Goal: Check status: Check status

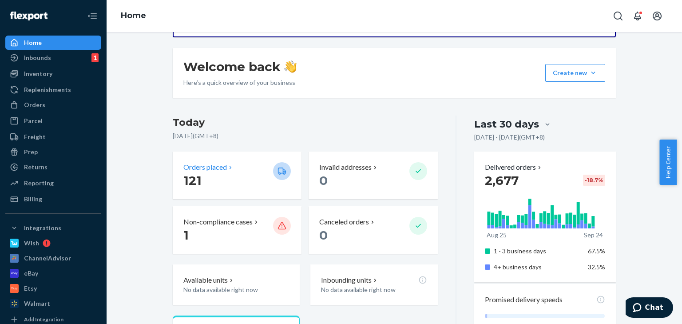
scroll to position [178, 0]
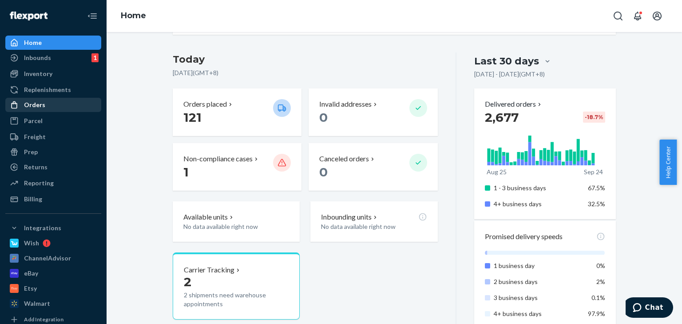
click at [40, 105] on div "Orders" at bounding box center [34, 104] width 21 height 9
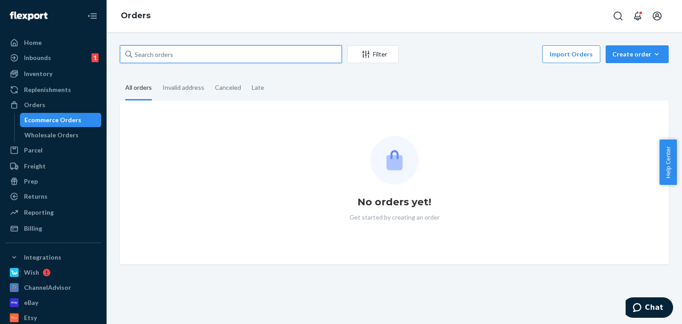
click at [183, 57] on input "text" at bounding box center [231, 54] width 222 height 18
paste input "129026796124392"
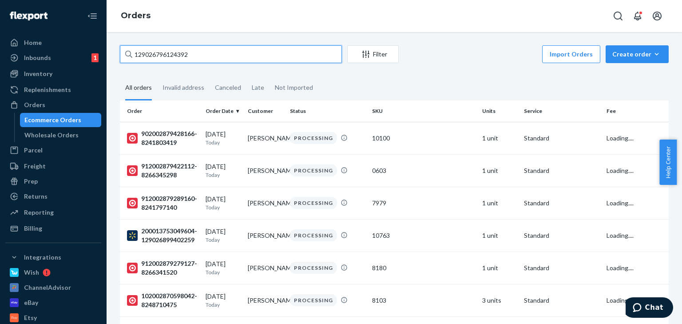
type input "129026796124392"
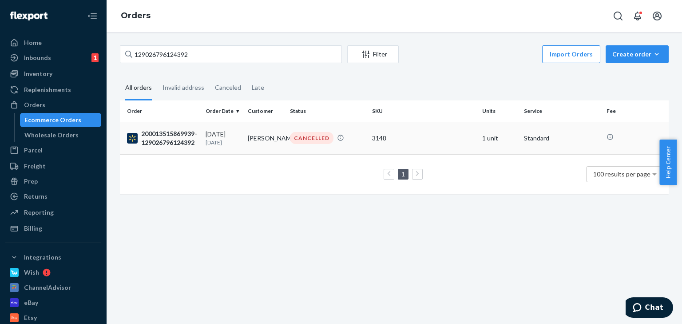
click at [148, 142] on div "200013515869939-129026796124392" at bounding box center [163, 138] width 72 height 18
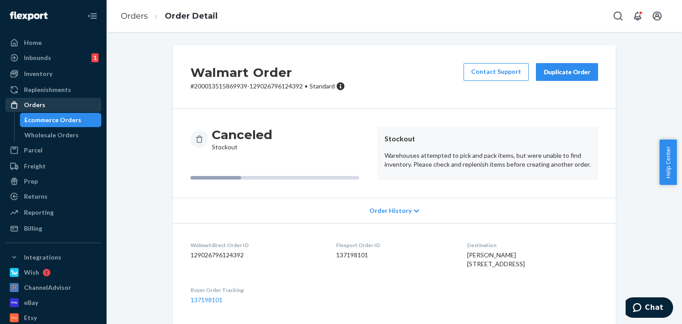
drag, startPoint x: 44, startPoint y: 105, endPoint x: 90, endPoint y: 106, distance: 46.2
click at [43, 105] on div "Orders" at bounding box center [53, 105] width 94 height 12
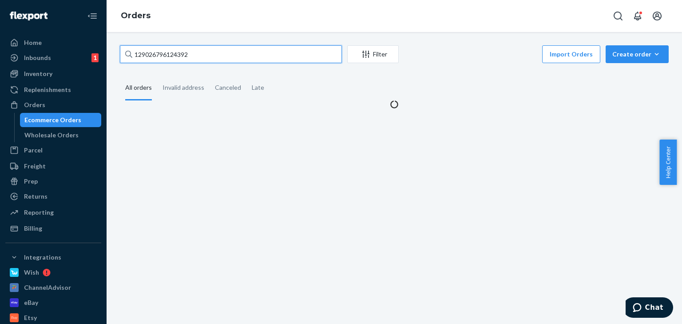
drag, startPoint x: 194, startPoint y: 57, endPoint x: 0, endPoint y: 23, distance: 197.1
click at [83, 55] on div "Home Inbounds 1 Shipping Plans Problems 1 Inventory Products Replenishments Ord…" at bounding box center [341, 162] width 682 height 324
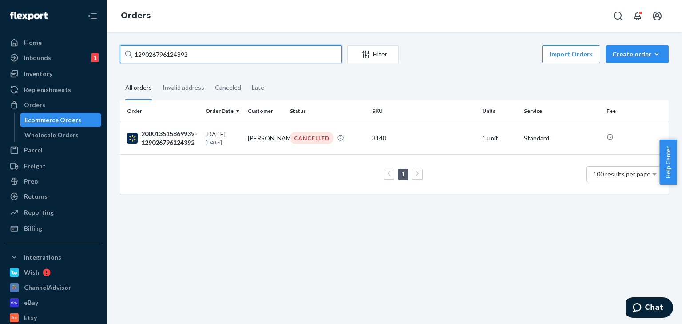
paste input "167684000"
drag, startPoint x: 192, startPoint y: 51, endPoint x: 0, endPoint y: 44, distance: 192.1
click at [25, 44] on div "Home Inbounds 1 Shipping Plans Problems 1 Inventory Products Replenishments Ord…" at bounding box center [341, 162] width 682 height 324
paste input "5854198042"
drag, startPoint x: 199, startPoint y: 53, endPoint x: 0, endPoint y: 16, distance: 202.0
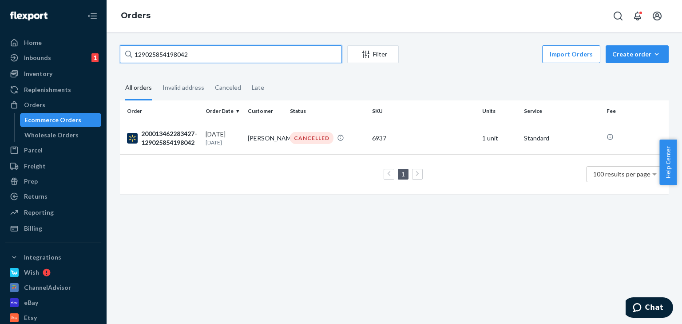
click at [0, 36] on div "Home Inbounds 1 Shipping Plans Problems 1 Inventory Products Replenishments Ord…" at bounding box center [341, 162] width 682 height 324
paste input "645231393"
type input "[CREDIT_CARD_NUMBER]"
